Goal: Ask a question

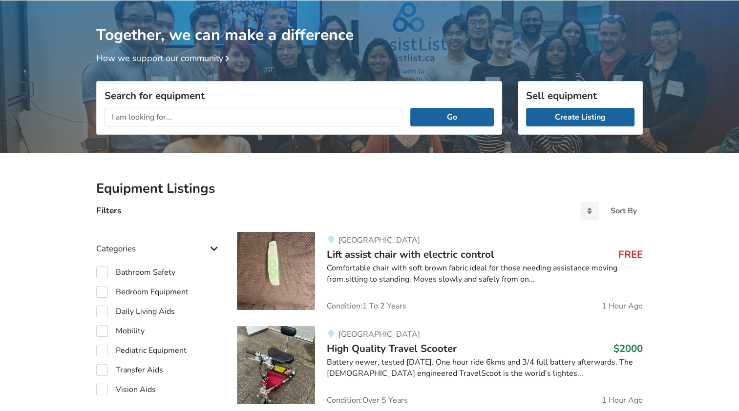
click at [131, 118] on input "text" at bounding box center [254, 117] width 298 height 19
type input "mobility scooters"
click at [410, 108] on button "Go" at bounding box center [452, 117] width 84 height 19
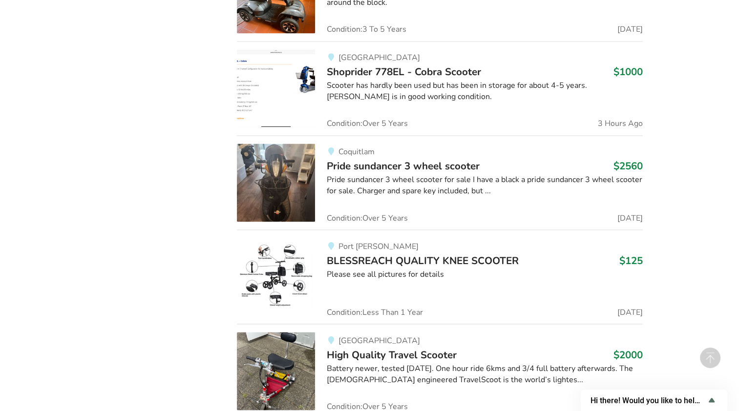
scroll to position [5371, 0]
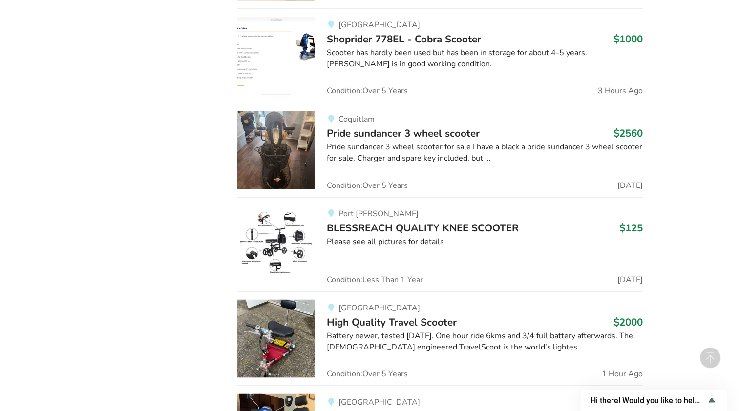
click at [273, 147] on img at bounding box center [276, 150] width 78 height 78
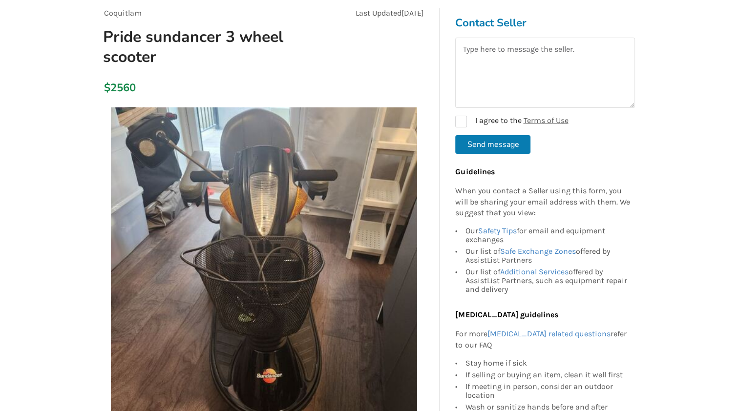
scroll to position [147, 0]
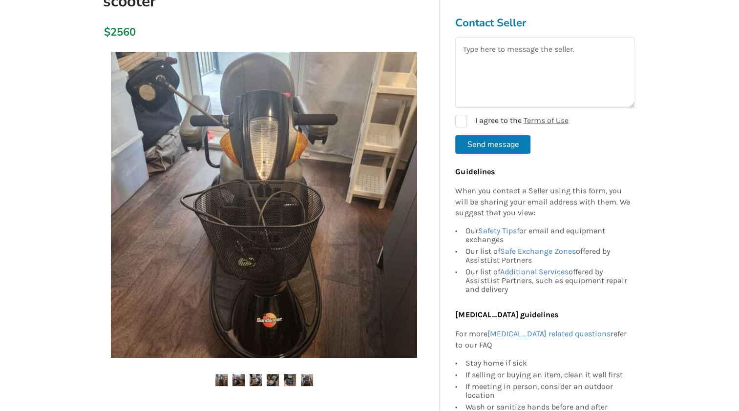
click at [238, 380] on img at bounding box center [239, 380] width 12 height 12
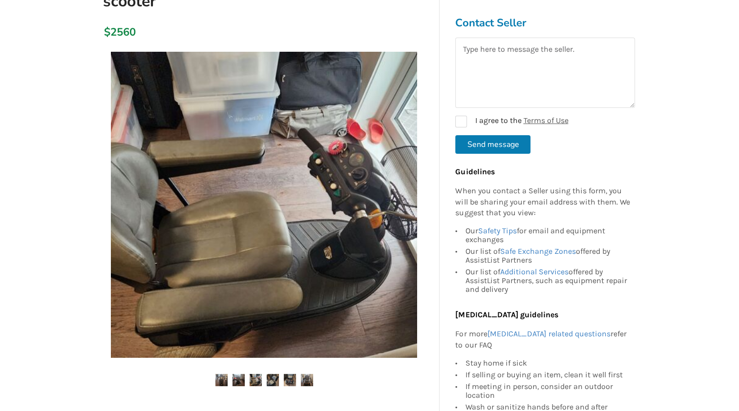
click at [254, 381] on img at bounding box center [256, 380] width 12 height 12
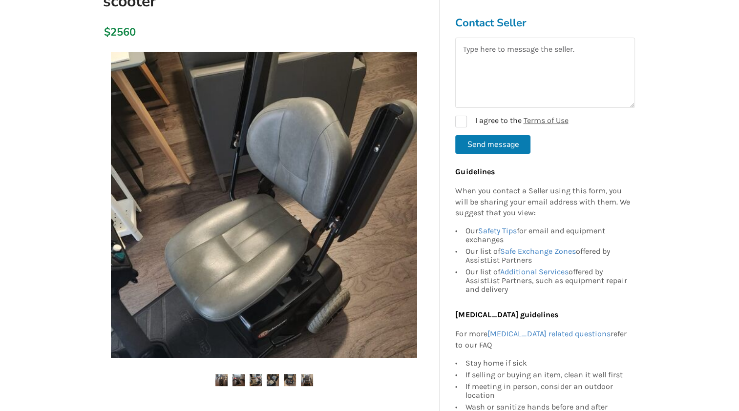
click at [271, 380] on img at bounding box center [273, 380] width 12 height 12
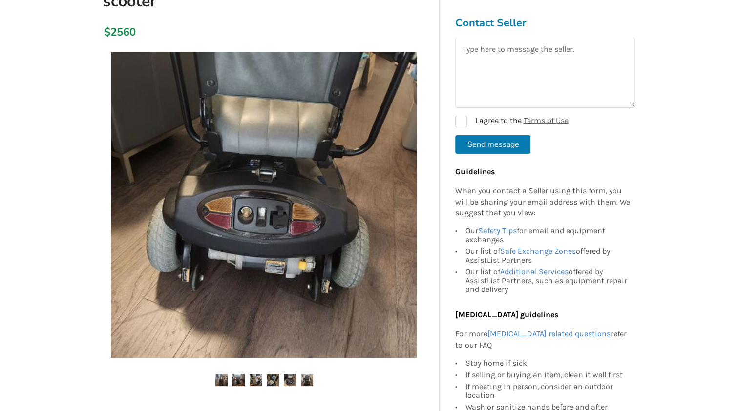
click at [288, 378] on img at bounding box center [290, 380] width 12 height 12
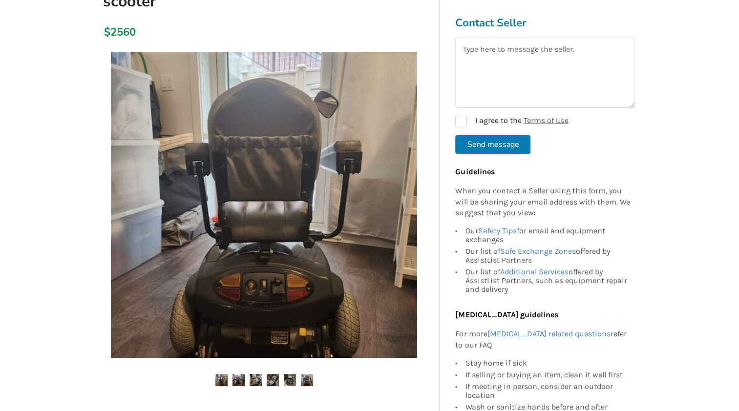
click at [307, 382] on img at bounding box center [307, 380] width 12 height 12
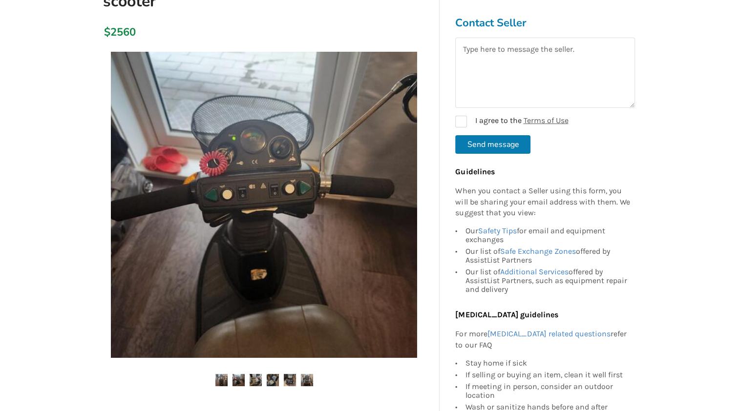
click at [220, 380] on img at bounding box center [221, 380] width 12 height 12
click at [236, 379] on img at bounding box center [239, 380] width 12 height 12
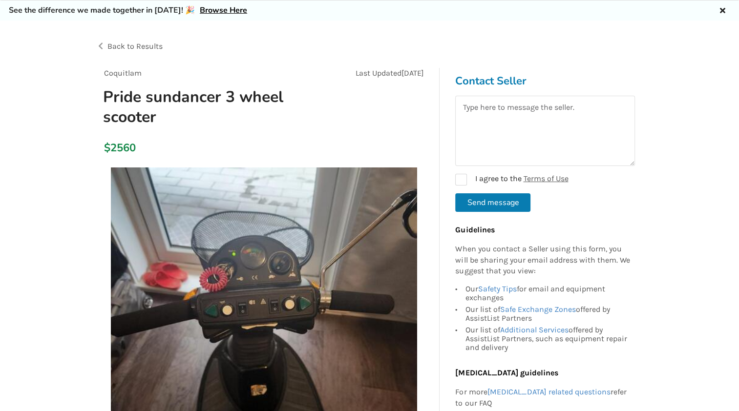
scroll to position [0, 0]
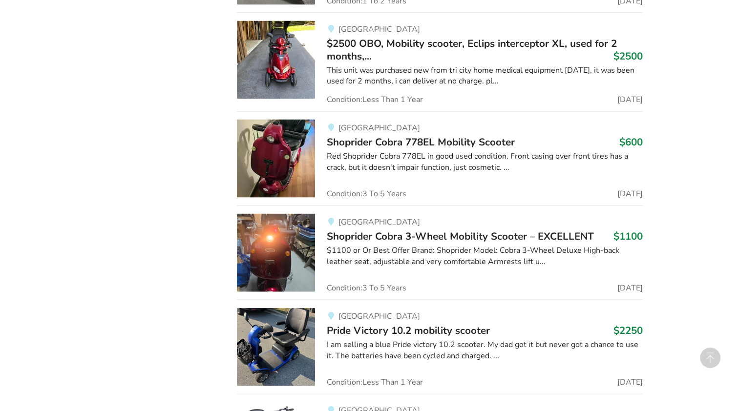
scroll to position [2055, 0]
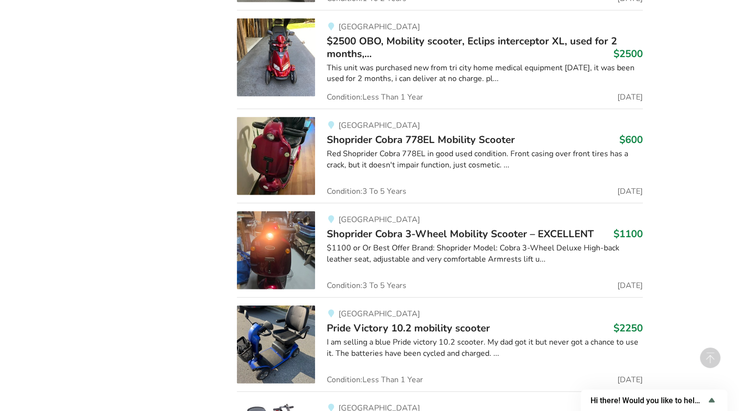
click at [272, 243] on img at bounding box center [276, 250] width 78 height 78
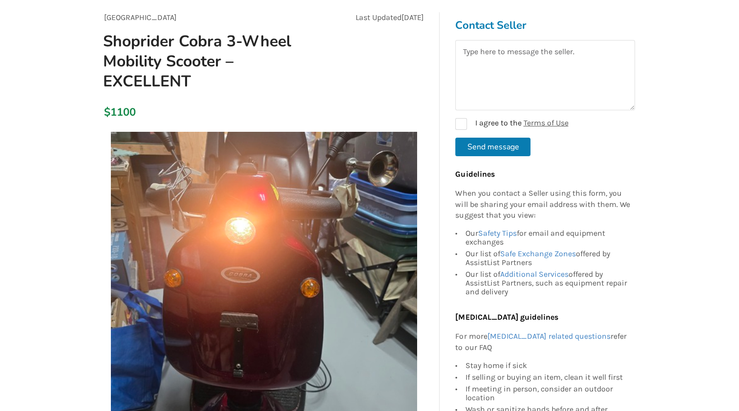
scroll to position [147, 0]
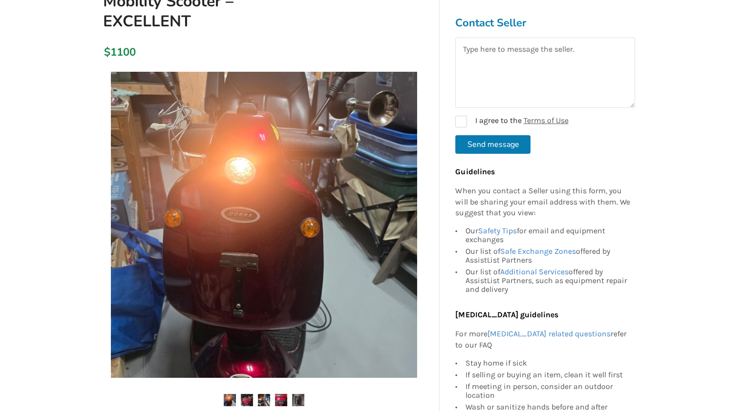
click at [244, 400] on img at bounding box center [247, 400] width 12 height 12
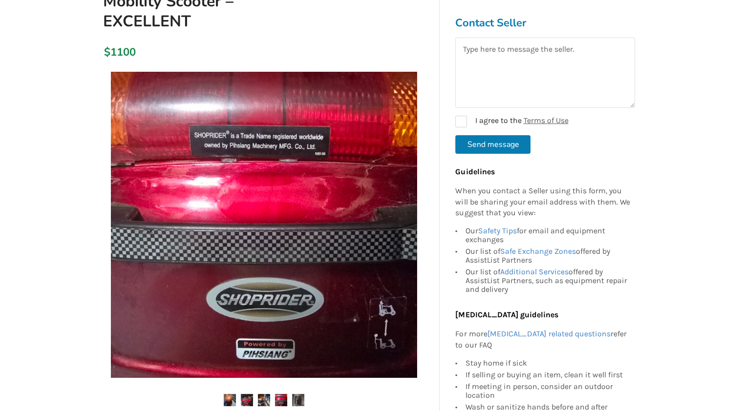
click at [266, 398] on img at bounding box center [264, 400] width 12 height 12
click at [281, 398] on img at bounding box center [281, 400] width 12 height 12
click at [297, 400] on img at bounding box center [298, 400] width 12 height 12
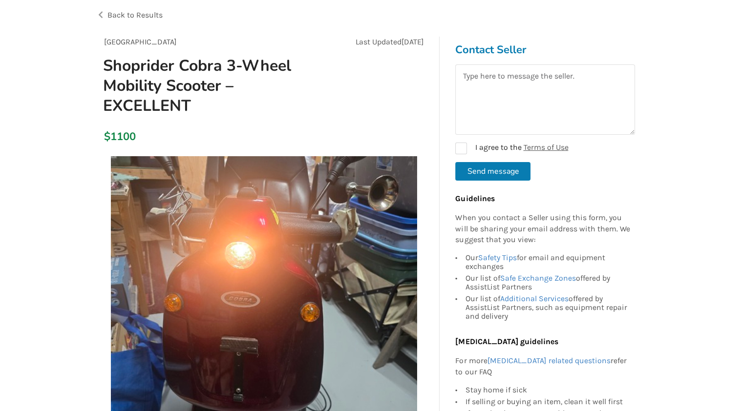
scroll to position [0, 0]
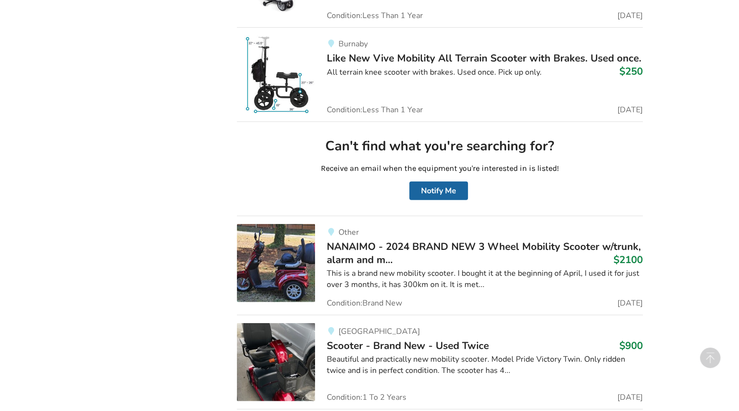
scroll to position [2544, 0]
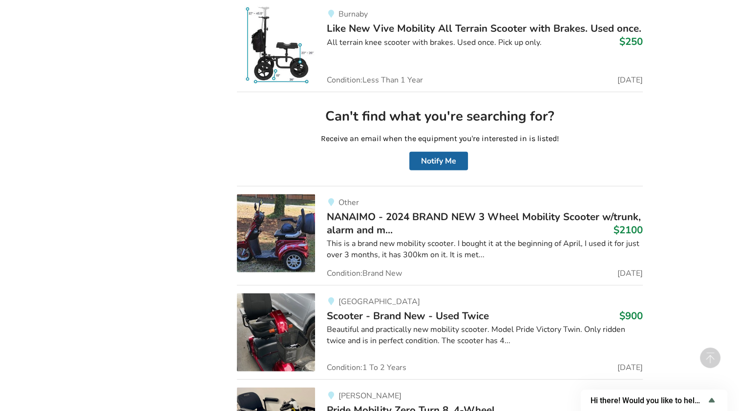
click at [269, 236] on img at bounding box center [276, 233] width 78 height 78
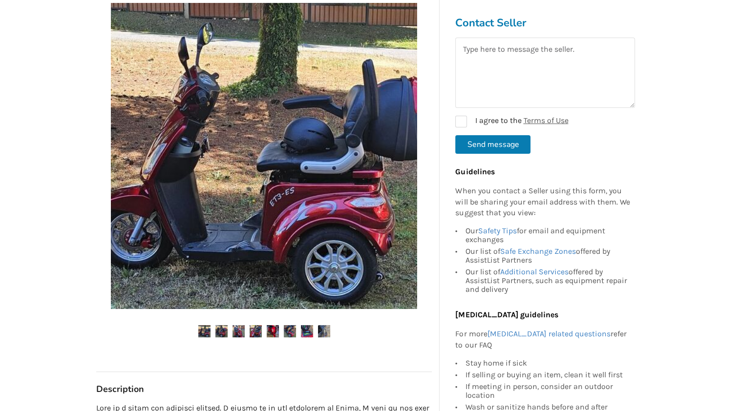
scroll to position [244, 0]
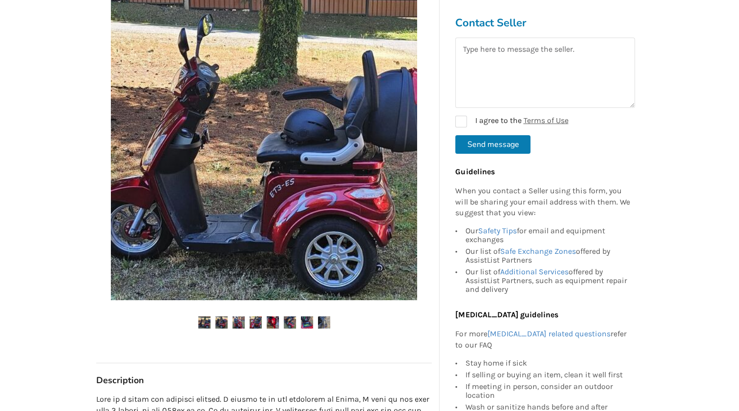
click at [219, 321] on img at bounding box center [221, 323] width 12 height 12
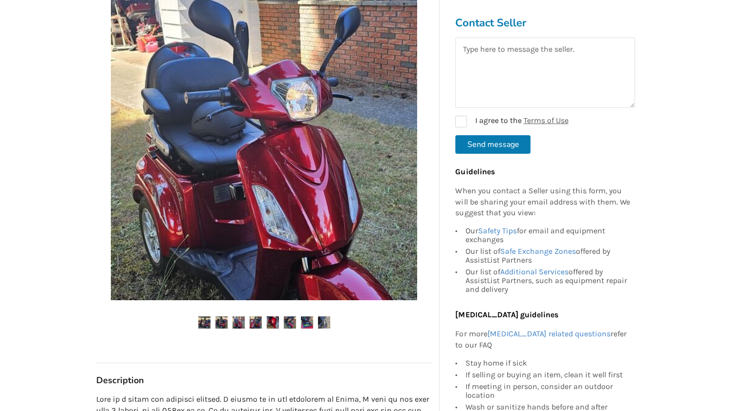
click at [237, 321] on img at bounding box center [239, 323] width 12 height 12
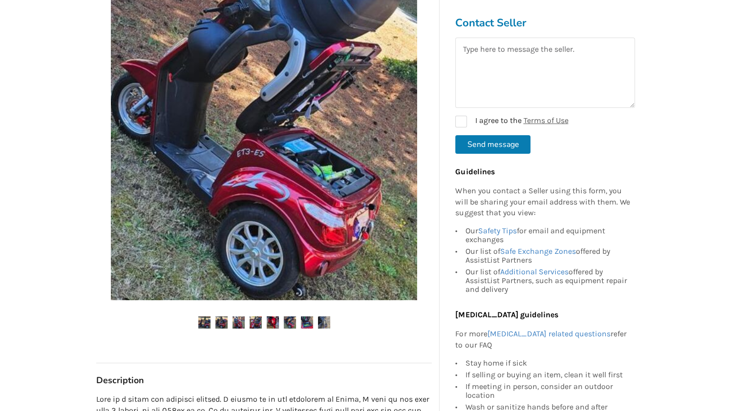
click at [252, 321] on img at bounding box center [256, 323] width 12 height 12
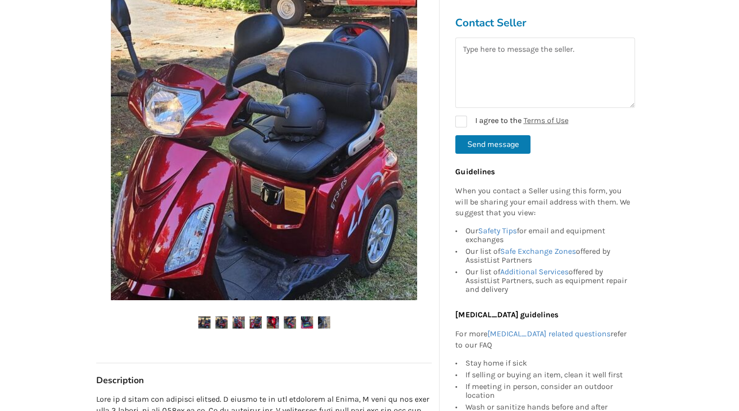
click at [270, 319] on img at bounding box center [273, 323] width 12 height 12
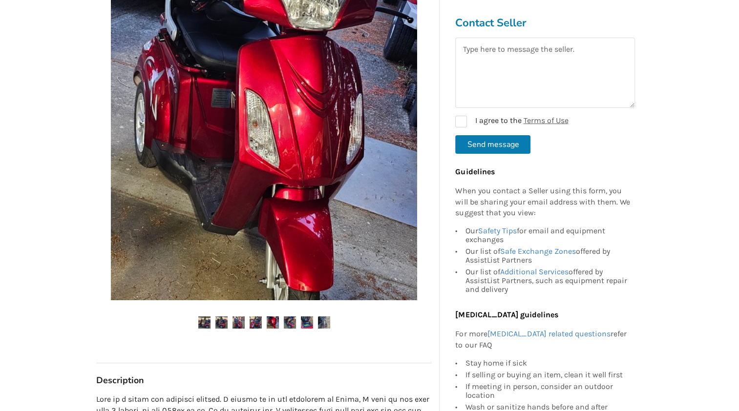
click at [289, 320] on img at bounding box center [290, 323] width 12 height 12
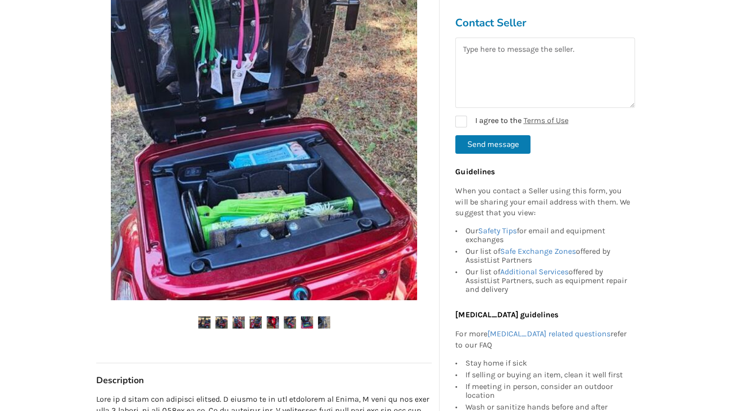
click at [302, 322] on img at bounding box center [307, 323] width 12 height 12
click at [320, 322] on img at bounding box center [324, 323] width 12 height 12
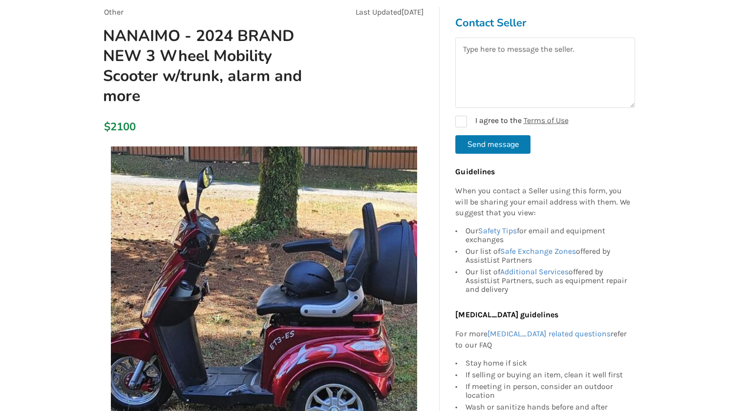
scroll to position [49, 0]
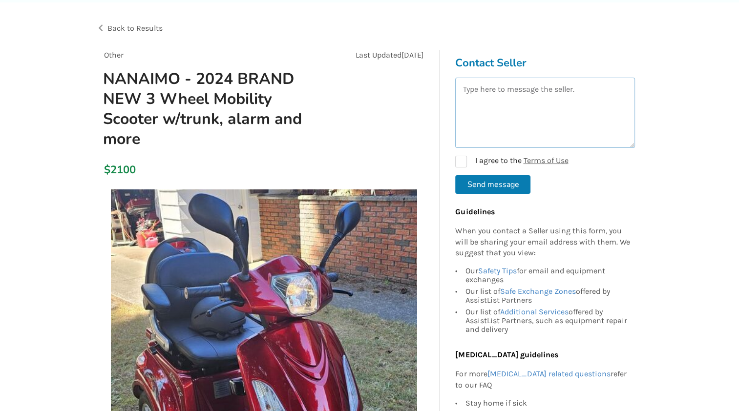
click at [479, 83] on textarea at bounding box center [545, 113] width 180 height 70
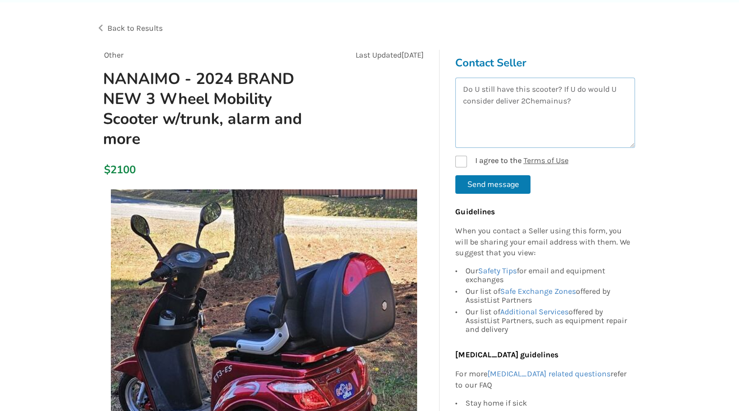
type textarea "Do U still have this scooter? If U do would U consider deliver 2Chemainus?"
click at [461, 163] on label "I agree to the Terms of Use" at bounding box center [511, 162] width 113 height 12
checkbox input "true"
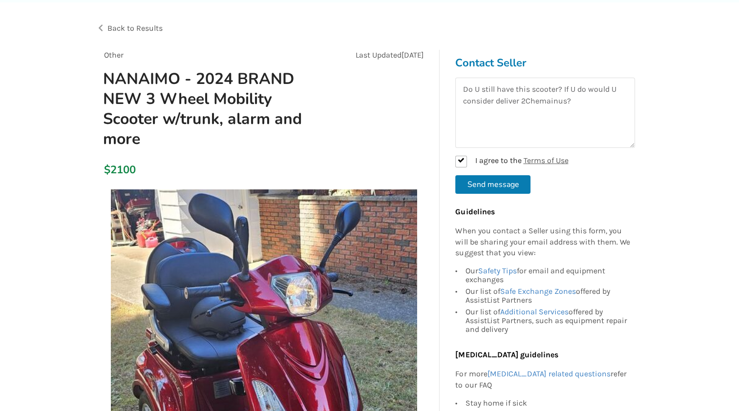
click at [484, 184] on button "Send message" at bounding box center [492, 184] width 75 height 19
checkbox input "false"
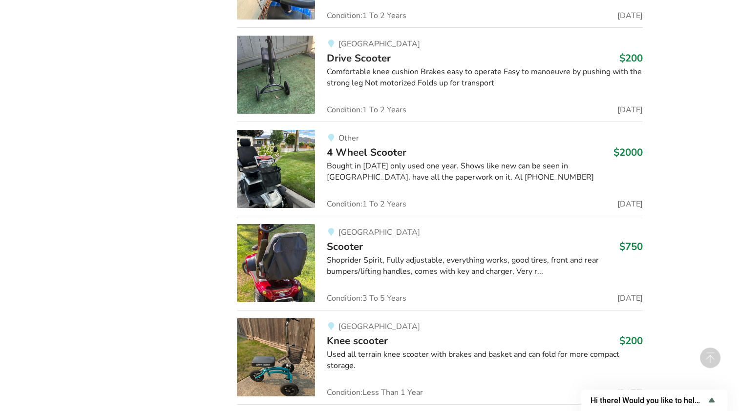
scroll to position [3470, 0]
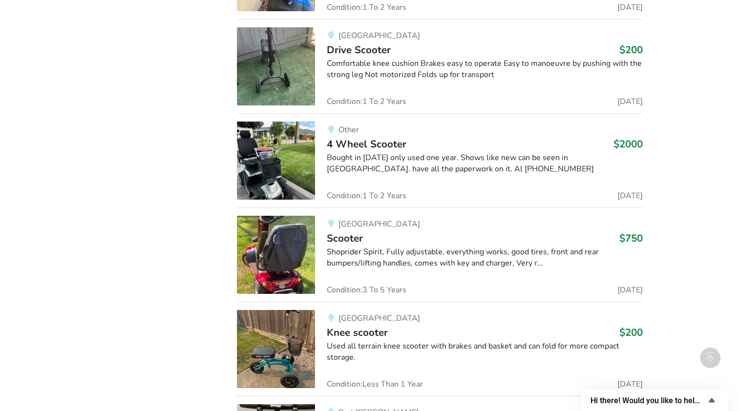
click at [275, 247] on img at bounding box center [276, 255] width 78 height 78
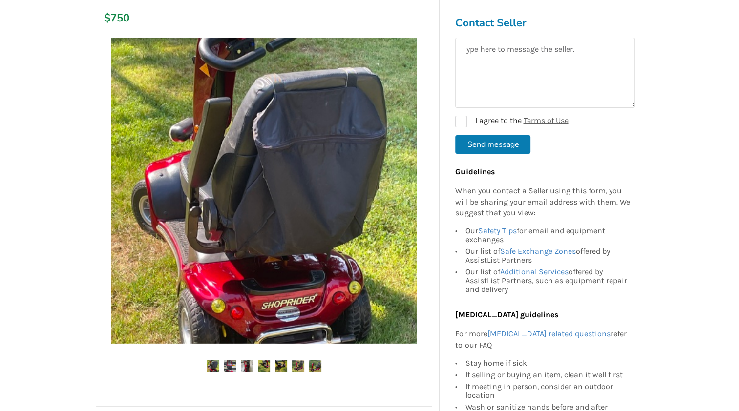
scroll to position [147, 0]
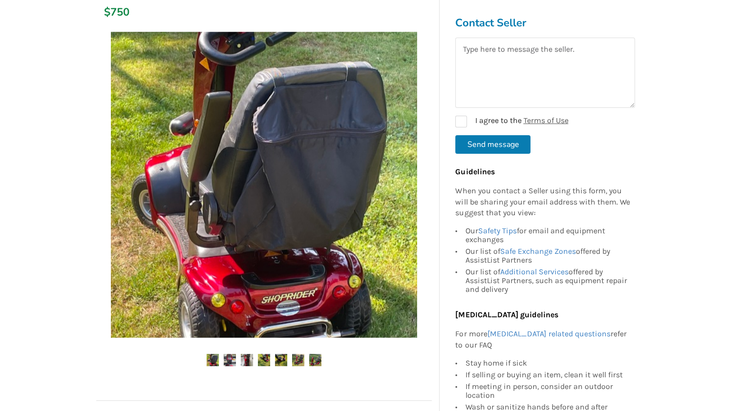
click at [231, 361] on img at bounding box center [230, 360] width 12 height 12
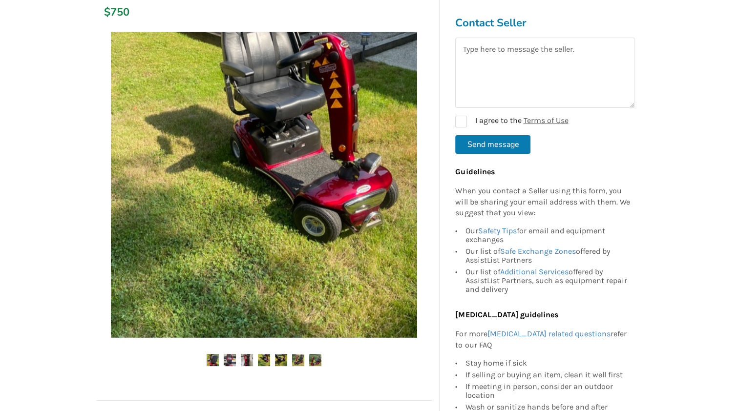
click at [246, 360] on img at bounding box center [247, 360] width 12 height 12
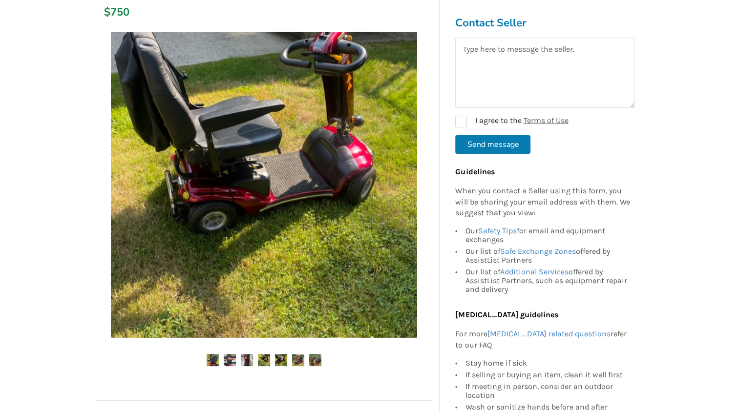
click at [262, 360] on img at bounding box center [264, 360] width 12 height 12
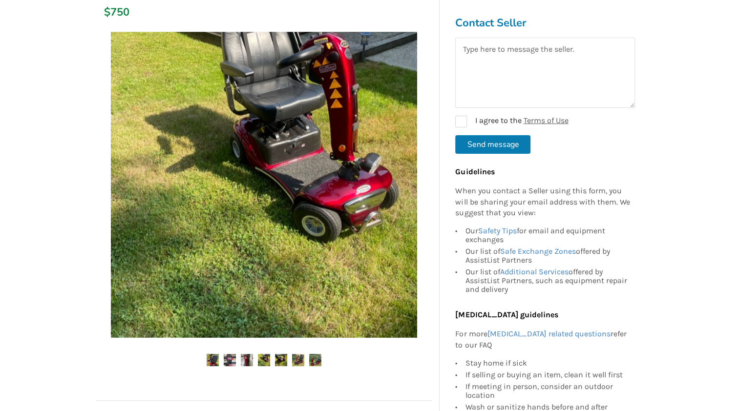
click at [278, 359] on img at bounding box center [281, 360] width 12 height 12
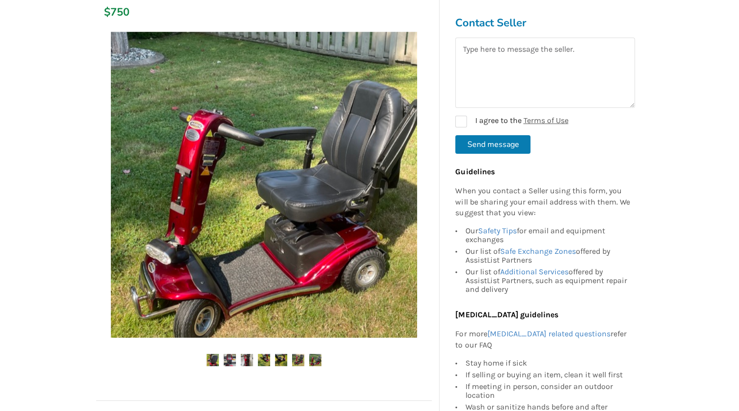
click at [284, 358] on img at bounding box center [281, 360] width 12 height 12
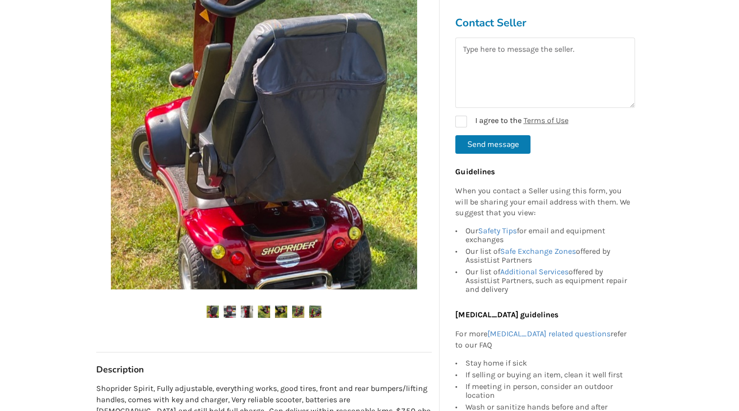
scroll to position [195, 0]
click at [298, 311] on img at bounding box center [298, 311] width 12 height 12
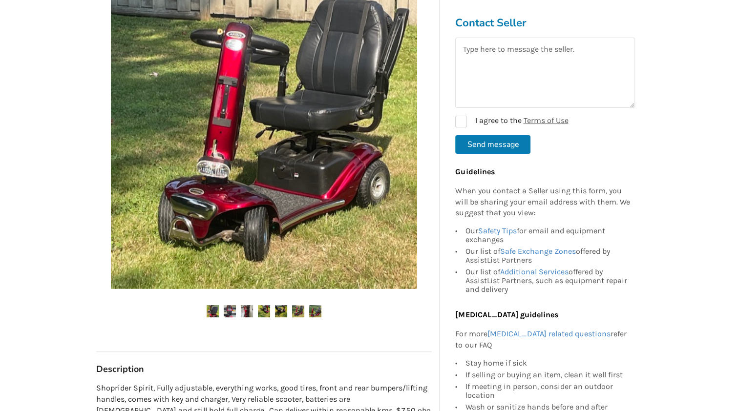
click at [297, 309] on img at bounding box center [298, 311] width 12 height 12
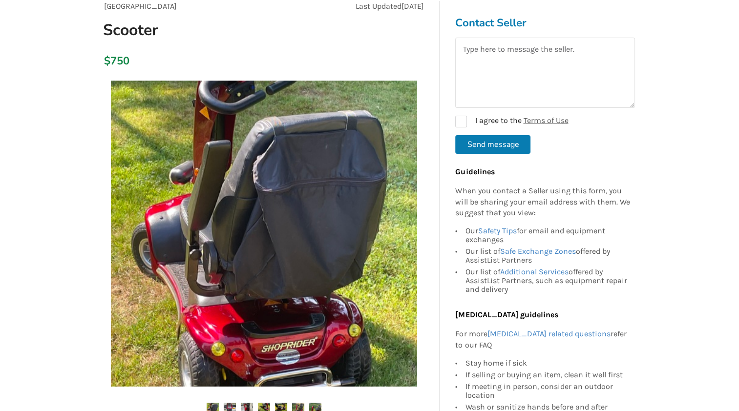
scroll to position [0, 0]
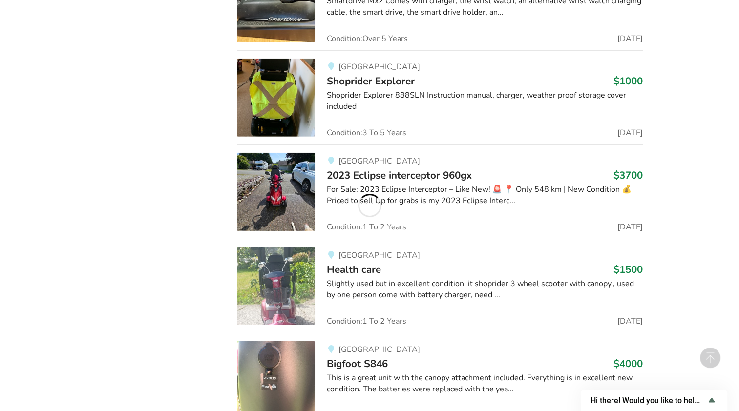
scroll to position [6752, 0]
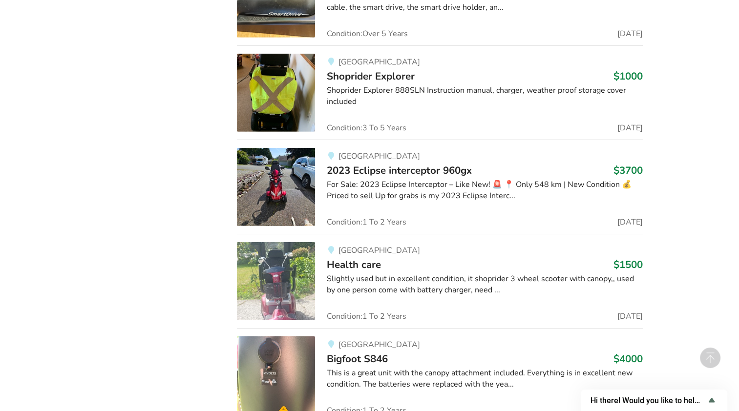
click at [283, 267] on img at bounding box center [276, 281] width 78 height 78
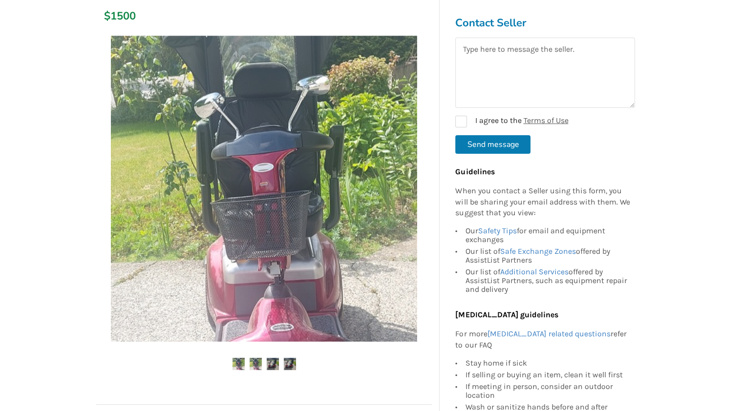
scroll to position [147, 0]
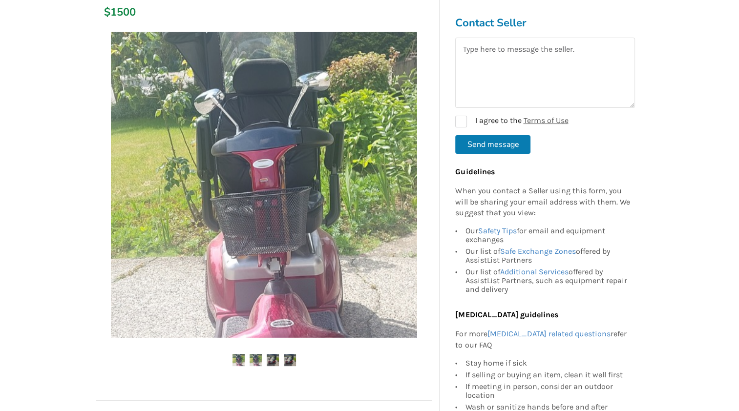
click at [273, 360] on img at bounding box center [273, 360] width 12 height 12
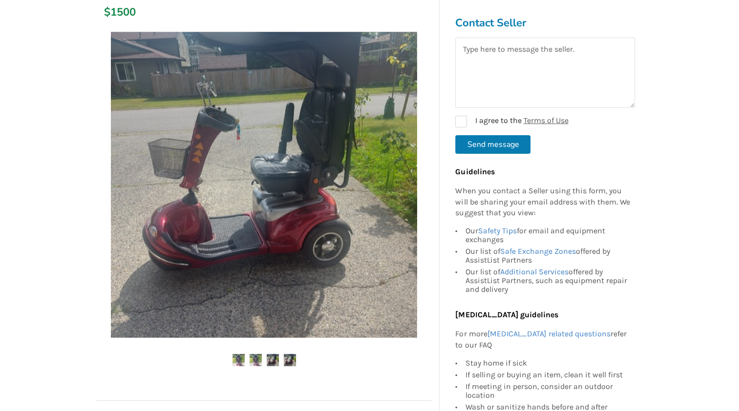
click at [289, 362] on img at bounding box center [290, 360] width 12 height 12
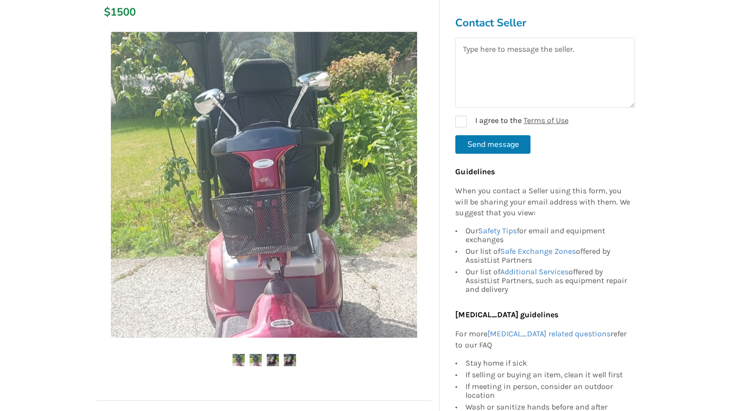
click at [254, 358] on img at bounding box center [256, 360] width 12 height 12
click at [238, 359] on img at bounding box center [239, 360] width 12 height 12
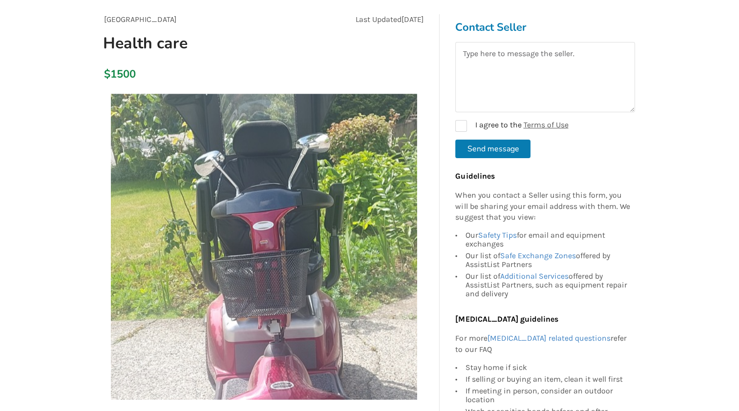
scroll to position [0, 0]
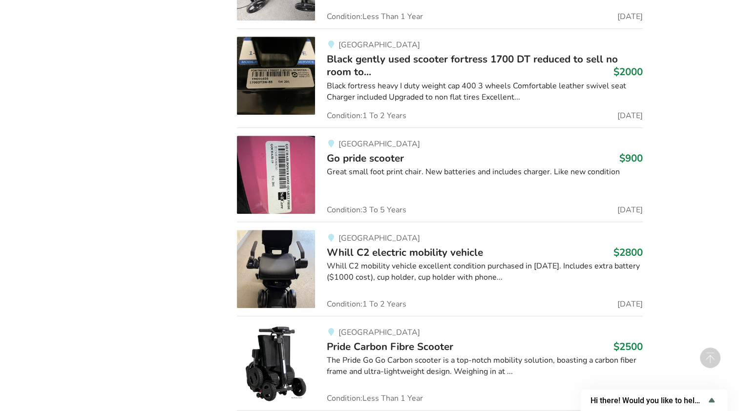
scroll to position [4721, 0]
